Goal: Task Accomplishment & Management: Complete application form

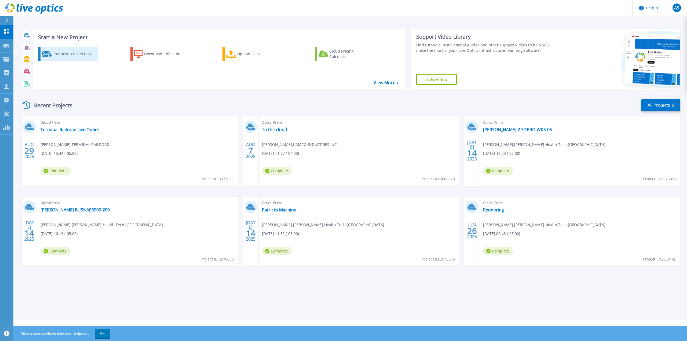
click at [72, 59] on div "Request a Collection" at bounding box center [74, 54] width 43 height 11
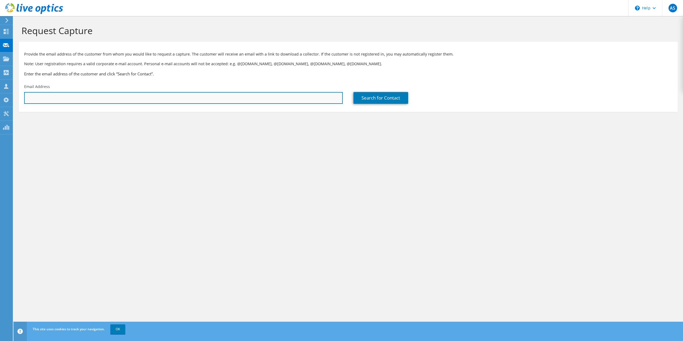
paste input "[EMAIL_ADDRESS][DOMAIN_NAME]"
type input "[EMAIL_ADDRESS][DOMAIN_NAME]"
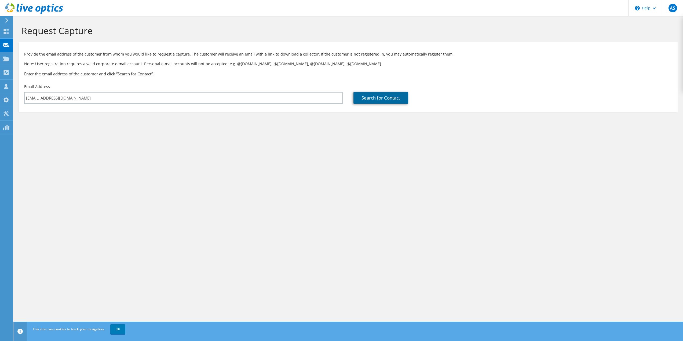
click at [378, 98] on link "Search for Contact" at bounding box center [380, 98] width 55 height 12
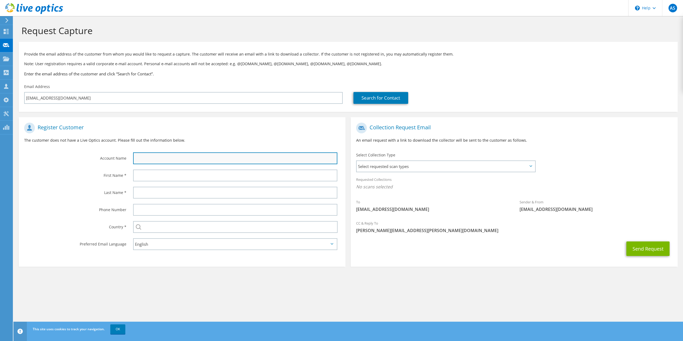
click at [169, 160] on input "text" at bounding box center [235, 158] width 205 height 12
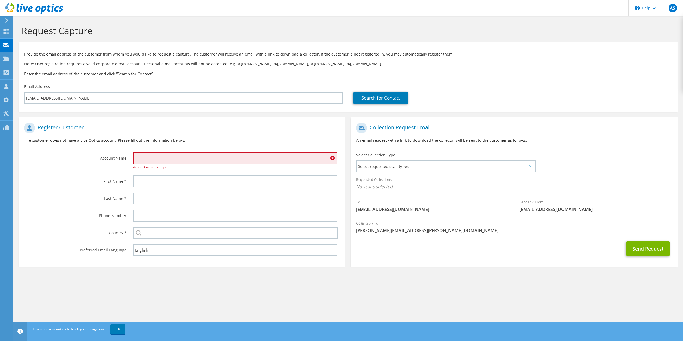
click at [149, 160] on input "text" at bounding box center [235, 158] width 205 height 12
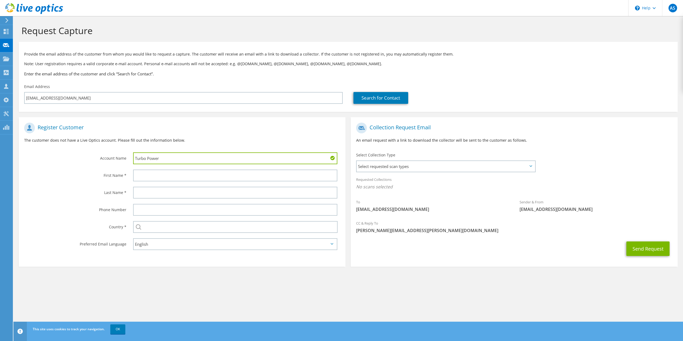
type input "Turbo Power"
type input "Geolffrey"
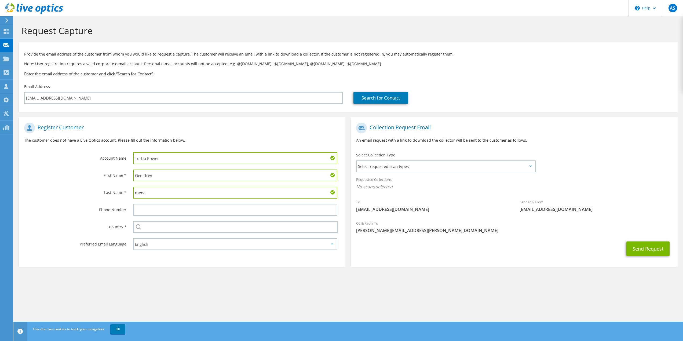
type input "mena"
click at [425, 165] on span "Select requested scan types" at bounding box center [446, 166] width 178 height 11
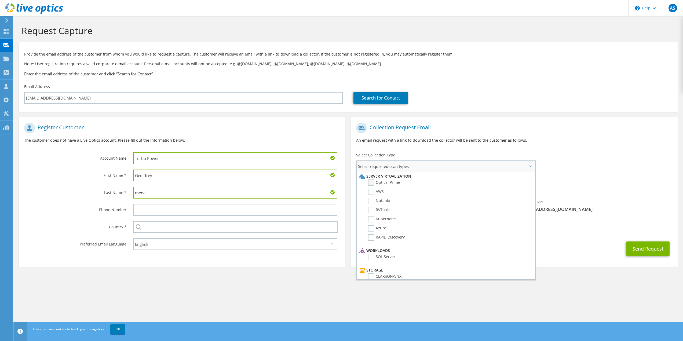
click at [391, 180] on label "Optical Prime" at bounding box center [384, 183] width 32 height 6
click at [0, 0] on input "Optical Prime" at bounding box center [0, 0] width 0 height 0
click at [615, 177] on div "Requested Collections No scans selected Optical Prime" at bounding box center [514, 184] width 327 height 21
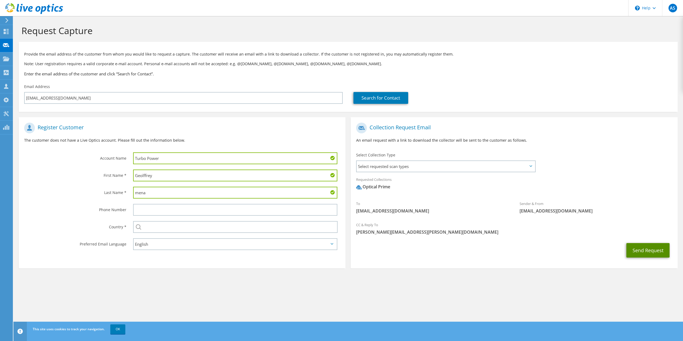
click at [644, 249] on button "Send Request" at bounding box center [647, 250] width 43 height 14
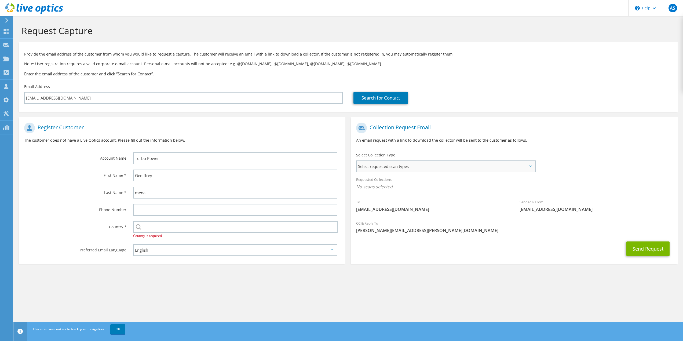
click at [427, 165] on span "Select requested scan types" at bounding box center [446, 166] width 178 height 11
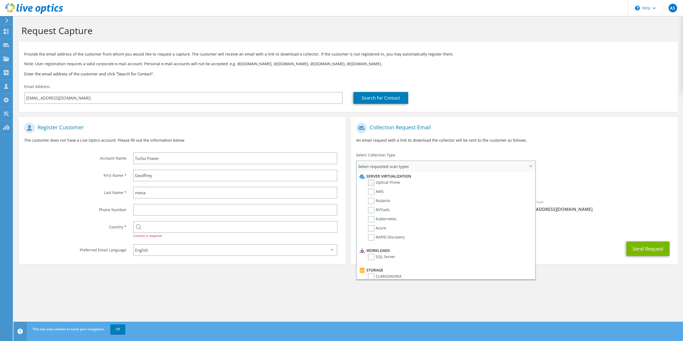
click at [372, 182] on label "Optical Prime" at bounding box center [384, 183] width 32 height 6
click at [0, 0] on input "Optical Prime" at bounding box center [0, 0] width 0 height 0
click at [580, 160] on div "To [EMAIL_ADDRESS][DOMAIN_NAME] Sender & From [EMAIL_ADDRESS][DOMAIN_NAME]" at bounding box center [514, 169] width 327 height 99
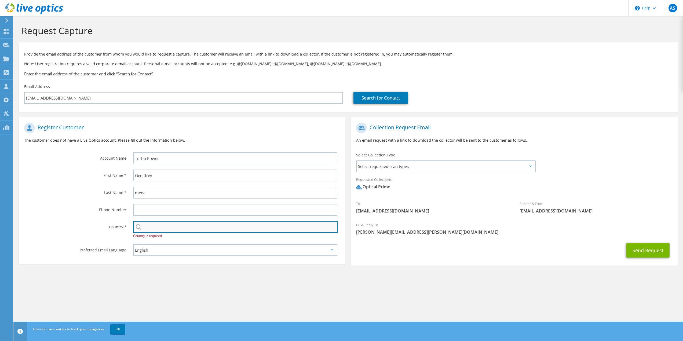
click at [184, 229] on input "text" at bounding box center [235, 227] width 205 height 12
type input "[GEOGRAPHIC_DATA]"
type input "5122037104"
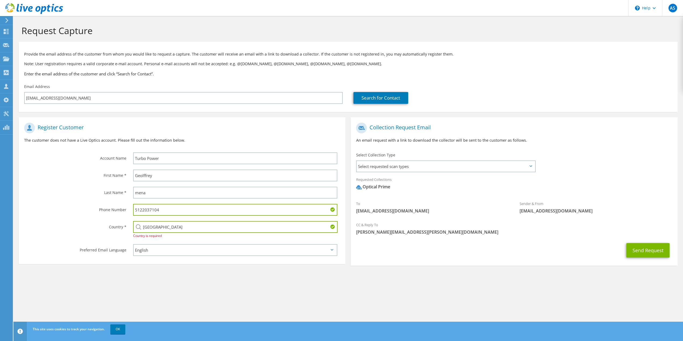
drag, startPoint x: 168, startPoint y: 211, endPoint x: 114, endPoint y: 208, distance: 54.9
click at [114, 208] on div "Phone Number 5122037104" at bounding box center [182, 209] width 327 height 17
click at [447, 169] on span "Select requested scan types" at bounding box center [446, 166] width 178 height 11
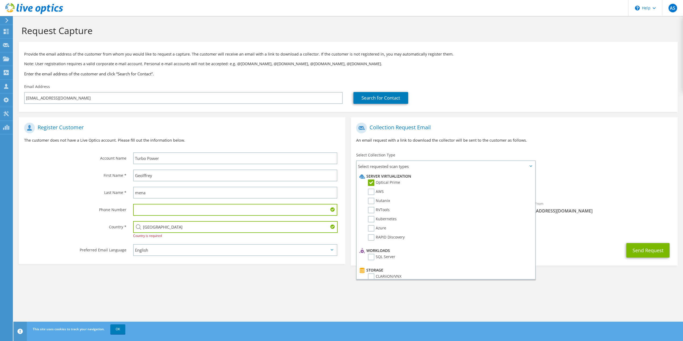
click at [573, 167] on div "To geolffrey.mena@TurbopowerLLC.com Sender & From liveoptics@liveoptics.com" at bounding box center [514, 169] width 327 height 99
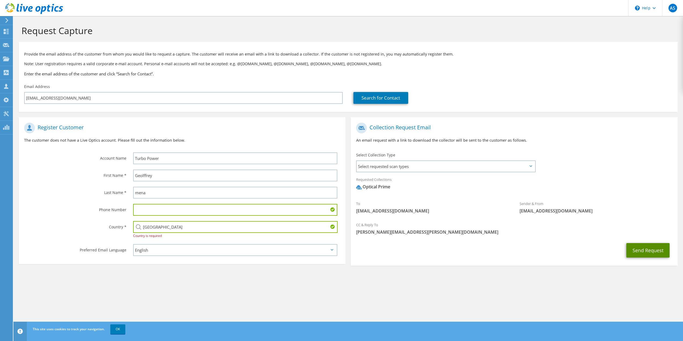
click at [645, 251] on button "Send Request" at bounding box center [647, 250] width 43 height 14
